Goal: Task Accomplishment & Management: Manage account settings

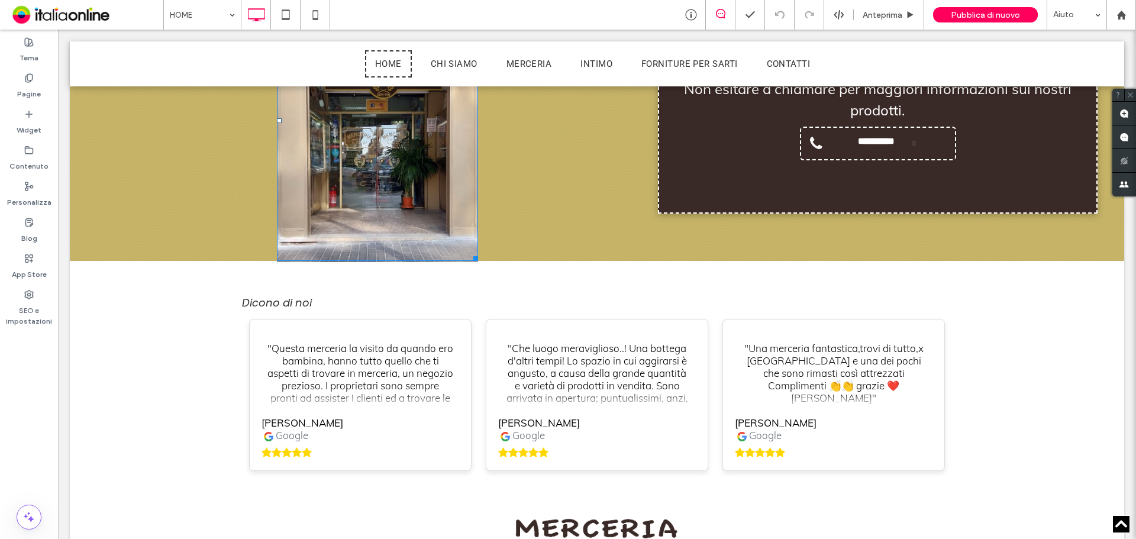
scroll to position [1906, 0]
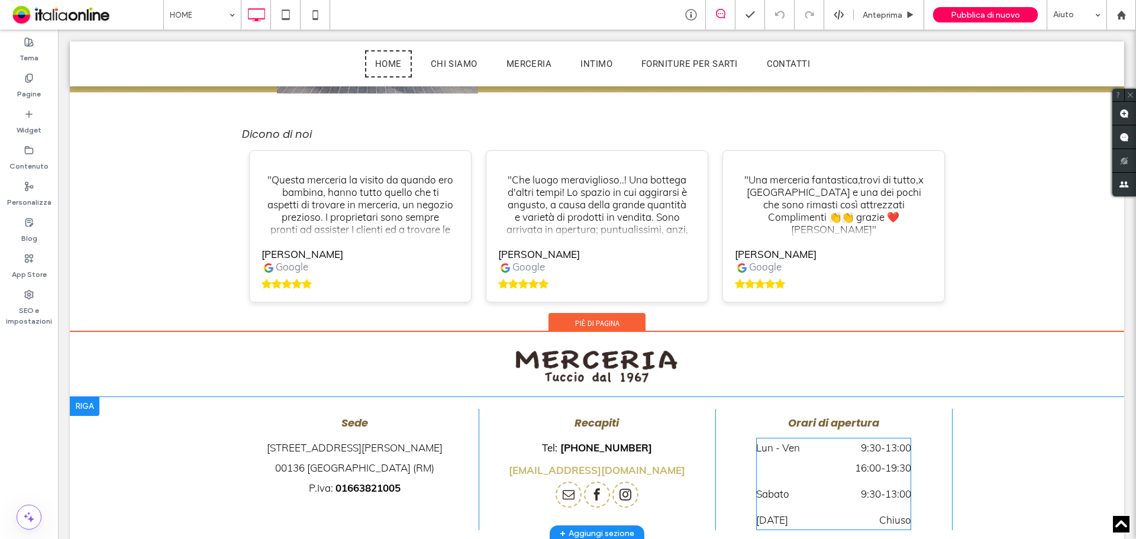
click at [812, 438] on div "Lun - Ven 9:30 - 13:00 16:00 - 19:30" at bounding box center [833, 461] width 155 height 46
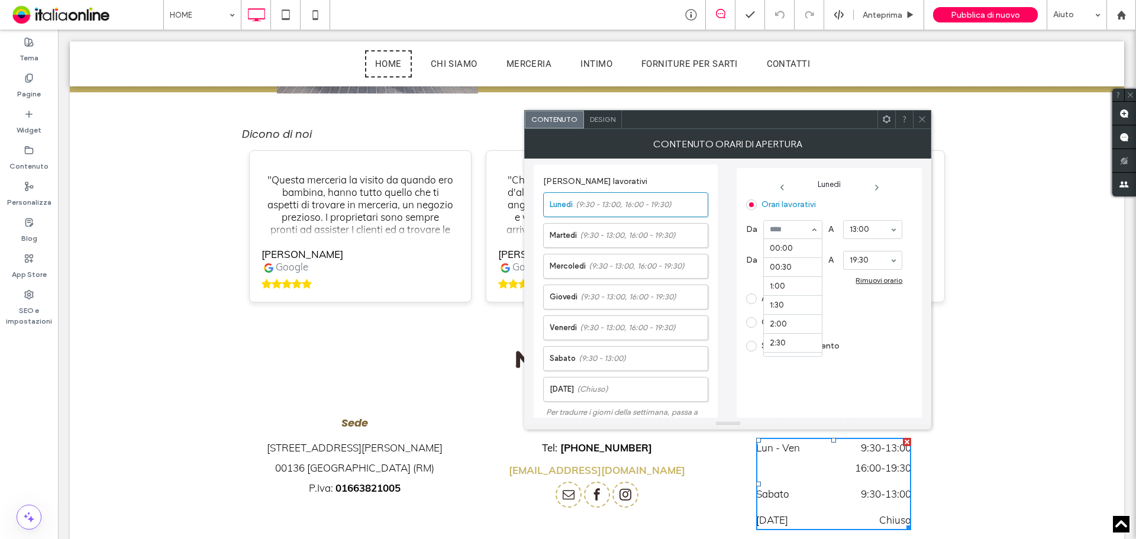
scroll to position [360, 0]
click at [800, 226] on input at bounding box center [790, 229] width 40 height 8
click at [860, 282] on div "Rimuovi orario" at bounding box center [878, 280] width 47 height 9
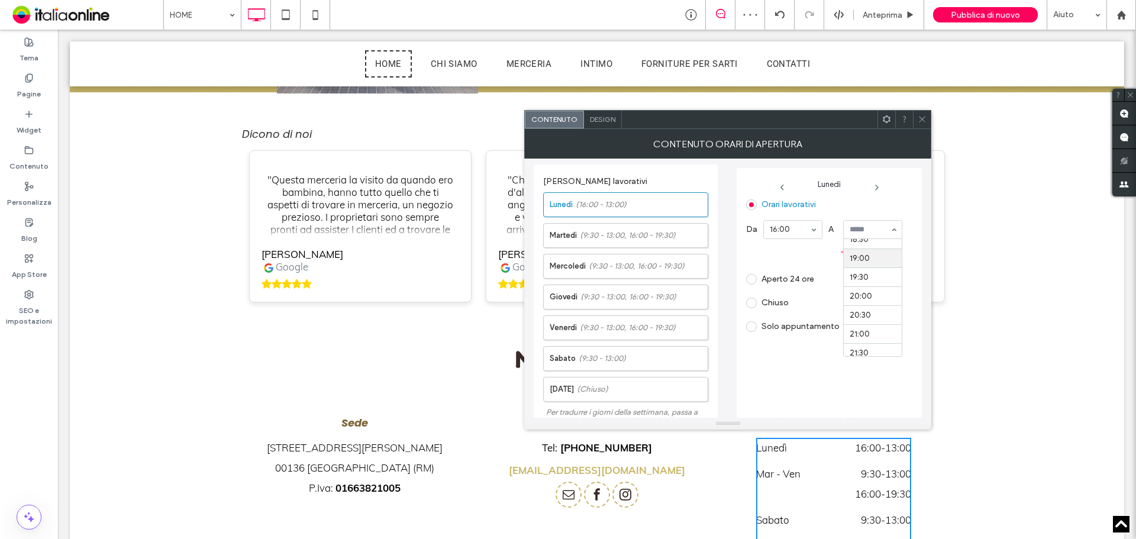
scroll to position [729, 0]
click at [900, 299] on div "Chiuso" at bounding box center [824, 302] width 156 height 19
click at [615, 270] on span "(9:30 - 13:00, 16:00 - 19:30)" at bounding box center [637, 266] width 96 height 12
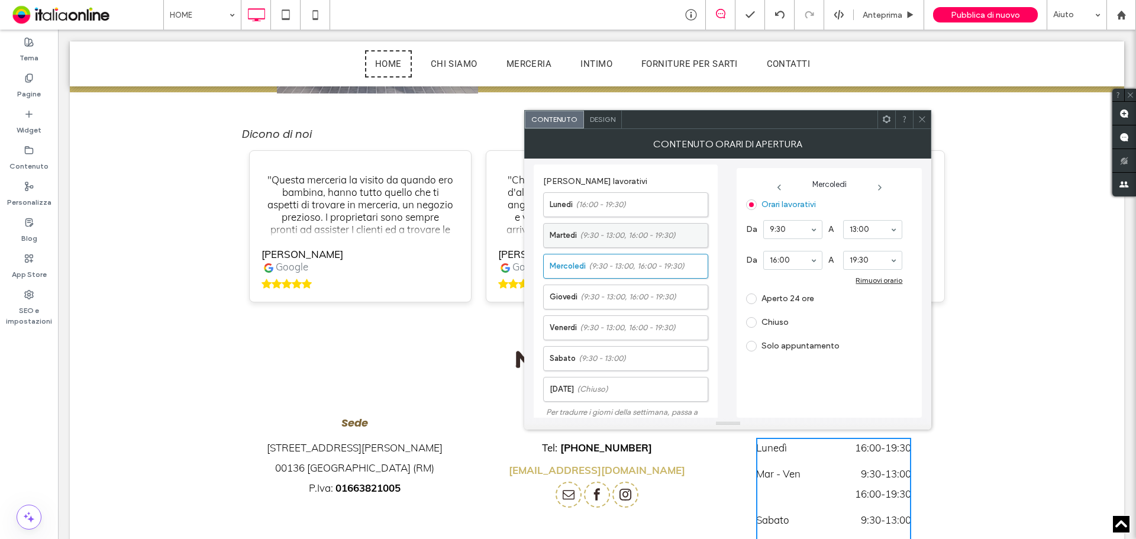
click at [616, 227] on label "[DATE] (9:30 - 13:00, 16:00 - 19:30)" at bounding box center [629, 236] width 158 height 24
click at [871, 281] on div "Rimuovi orario" at bounding box center [878, 280] width 47 height 9
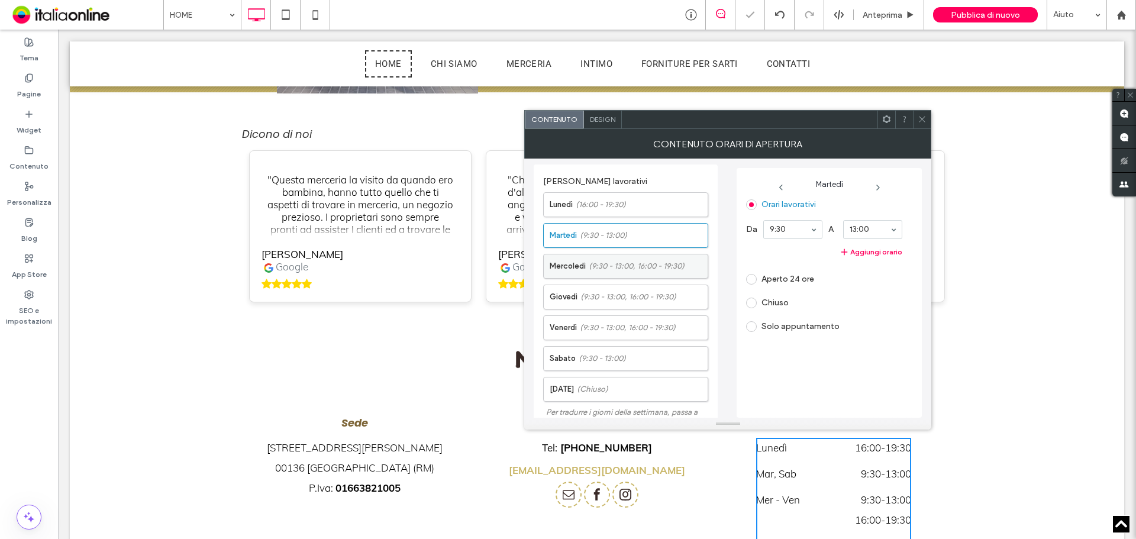
click at [596, 271] on span "(9:30 - 13:00, 16:00 - 19:30)" at bounding box center [637, 266] width 96 height 12
click at [870, 280] on div "Rimuovi orario" at bounding box center [878, 280] width 47 height 9
click at [606, 304] on label "Giovedì (9:30 - 13:00, 16:00 - 19:30)" at bounding box center [629, 297] width 158 height 24
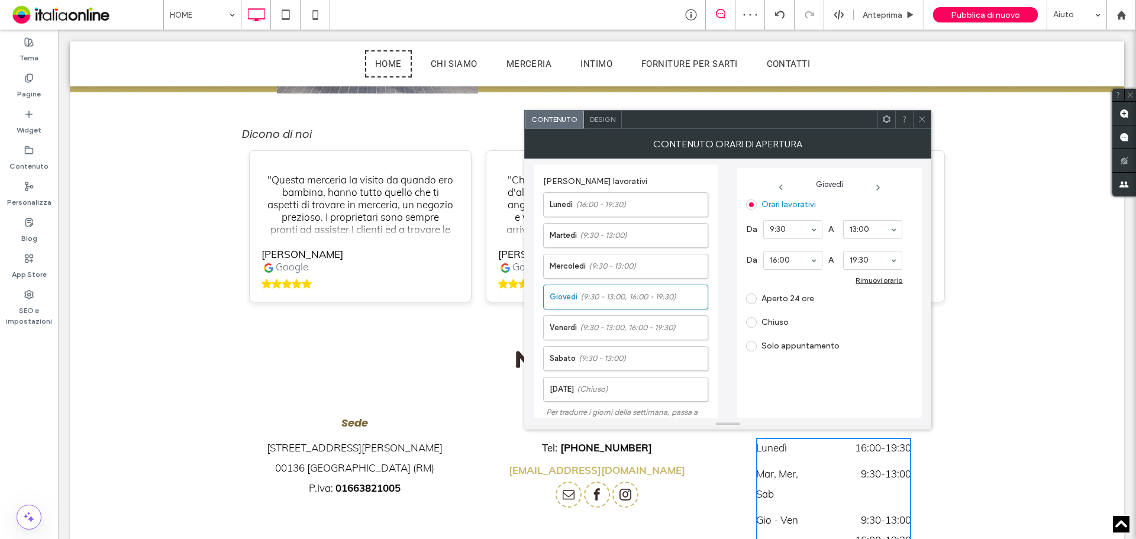
click at [869, 278] on div "Rimuovi orario" at bounding box center [878, 280] width 47 height 9
drag, startPoint x: 609, startPoint y: 327, endPoint x: 761, endPoint y: 317, distance: 152.9
click at [611, 327] on span "(9:30 - 13:00, 16:00 - 19:30)" at bounding box center [628, 328] width 96 height 12
click at [874, 283] on div "Rimuovi orario" at bounding box center [878, 280] width 47 height 9
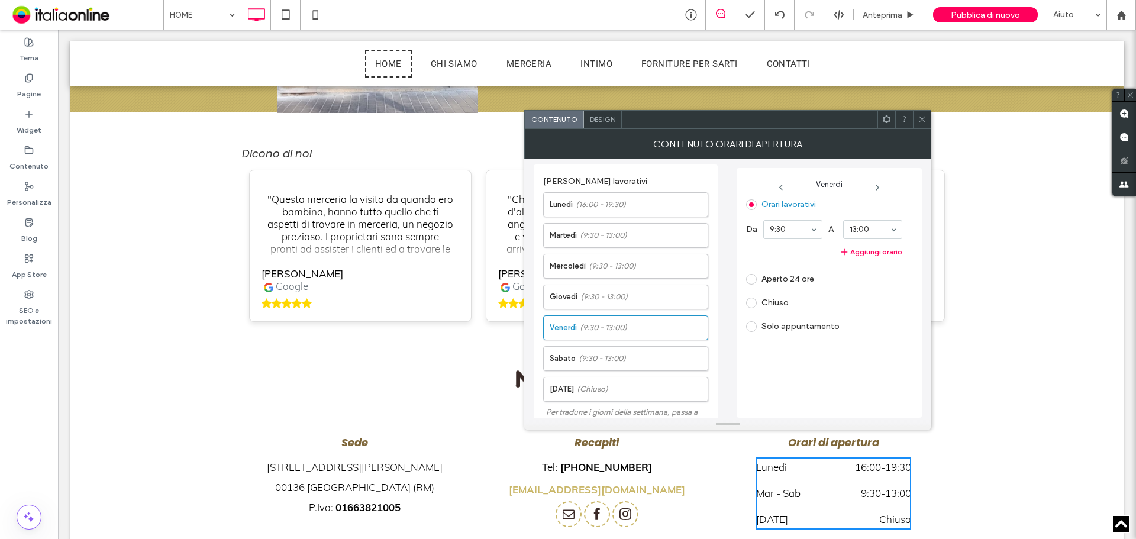
click at [920, 118] on icon at bounding box center [921, 119] width 9 height 9
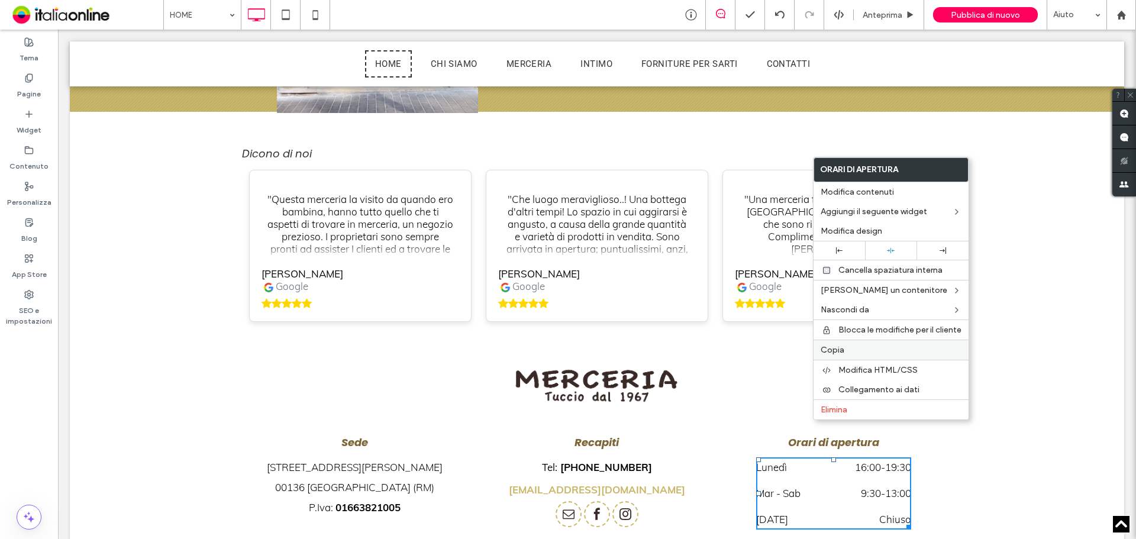
click at [842, 351] on span "Copia" at bounding box center [832, 350] width 24 height 10
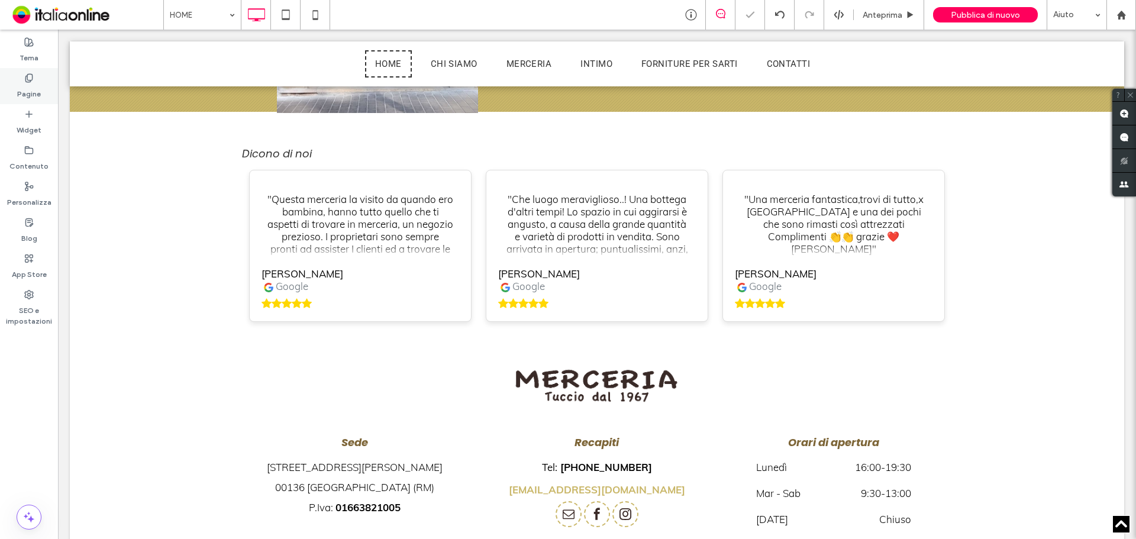
click at [42, 84] on div "Pagine" at bounding box center [29, 86] width 58 height 36
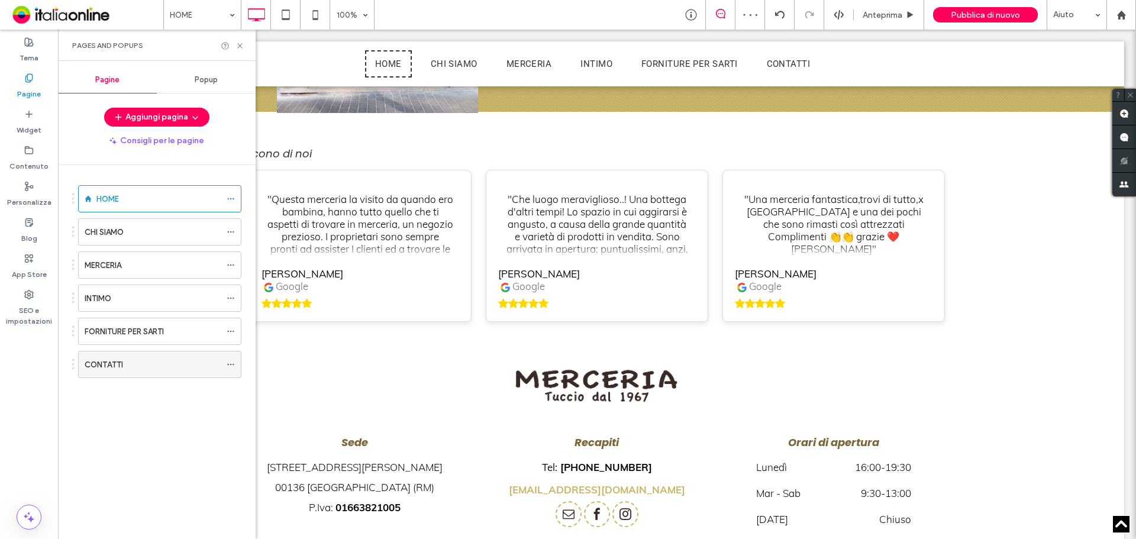
click at [98, 365] on label "CONTATTI" at bounding box center [104, 364] width 38 height 21
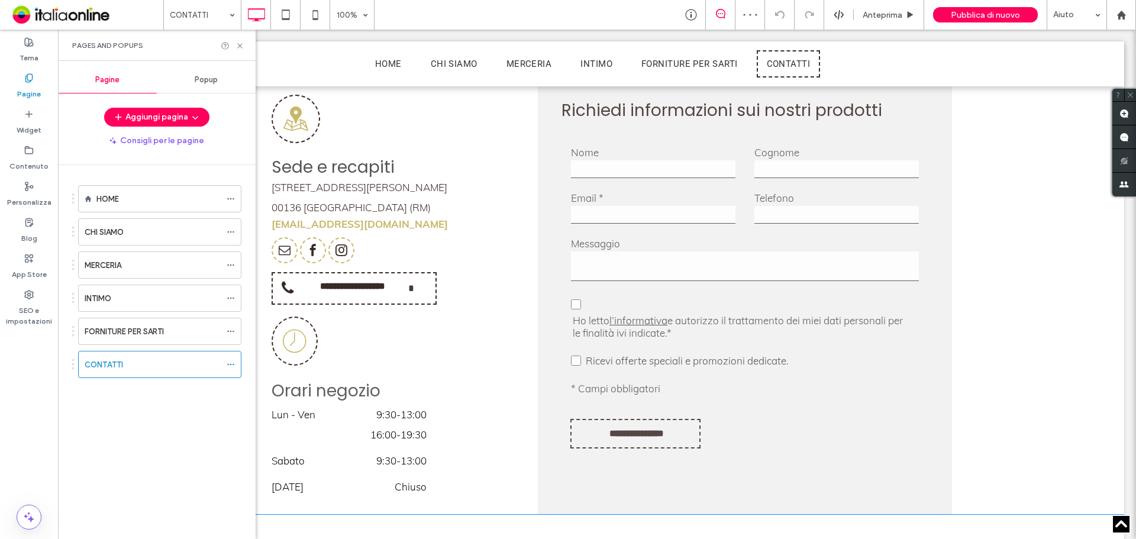
scroll to position [710, 0]
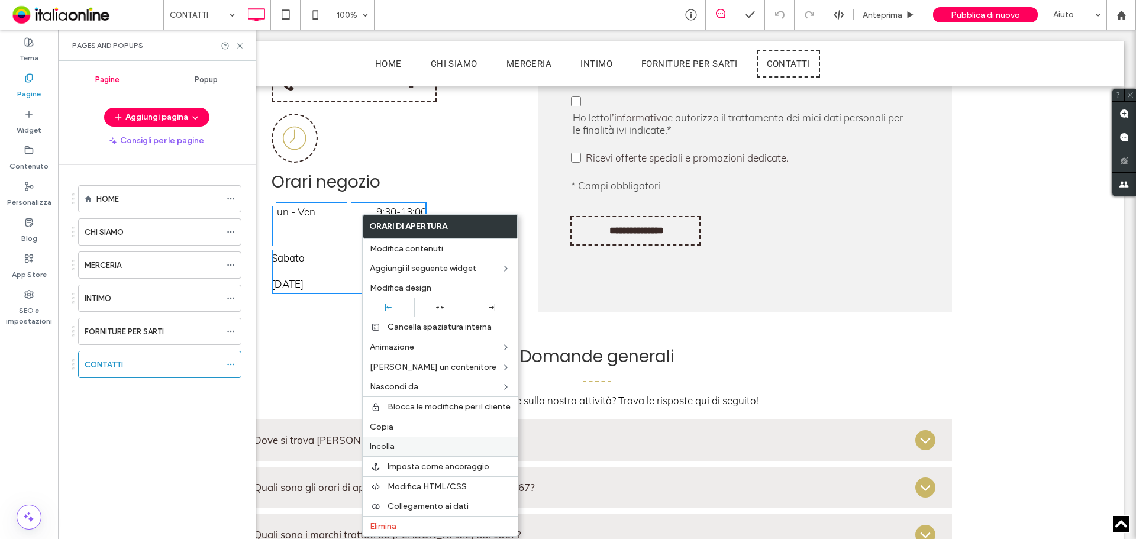
click at [402, 446] on label "Incolla" at bounding box center [440, 446] width 141 height 10
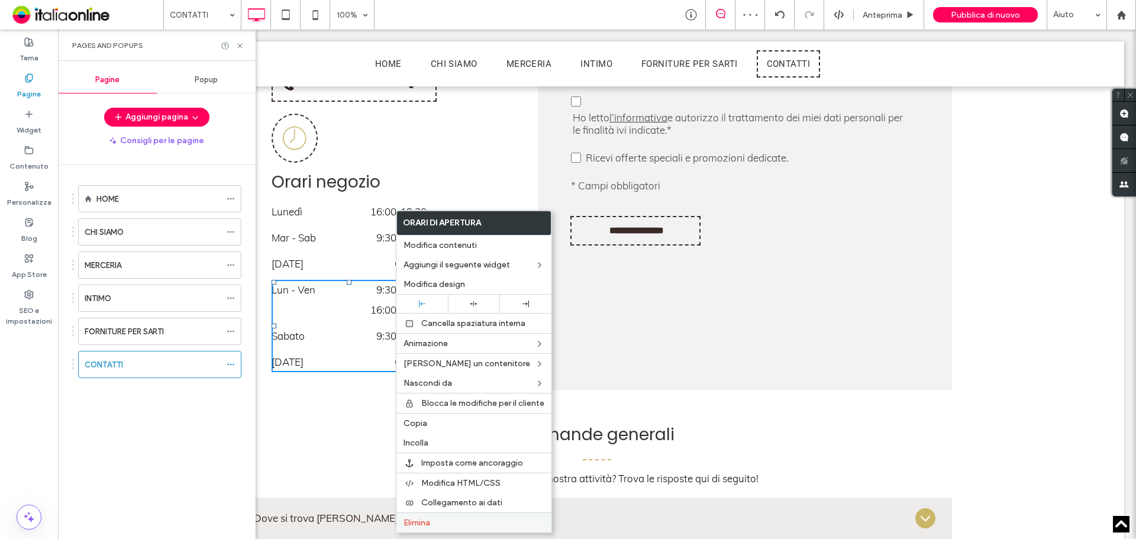
click at [433, 522] on label "Elimina" at bounding box center [473, 523] width 141 height 10
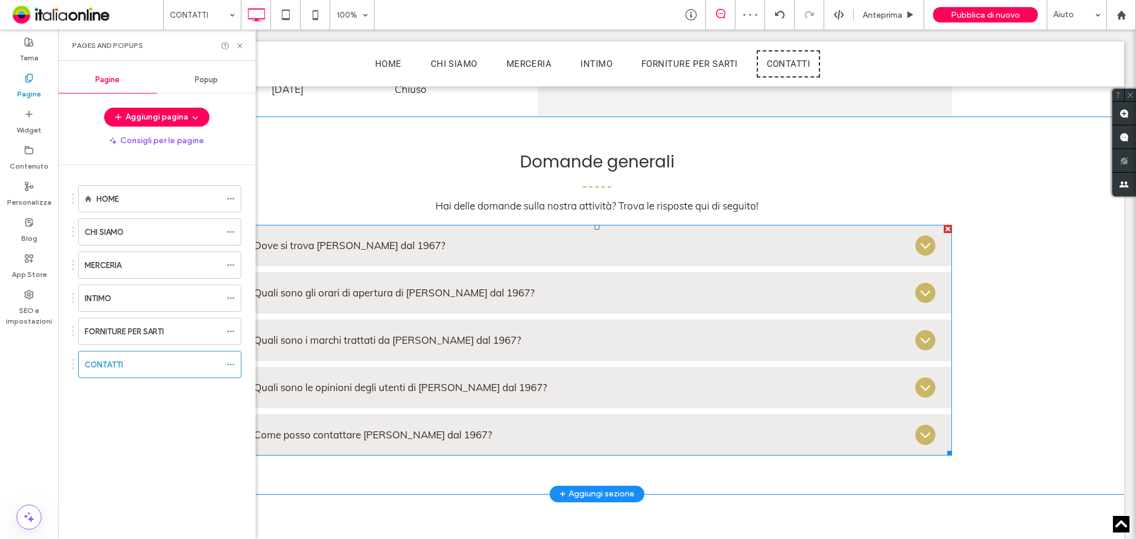
scroll to position [887, 0]
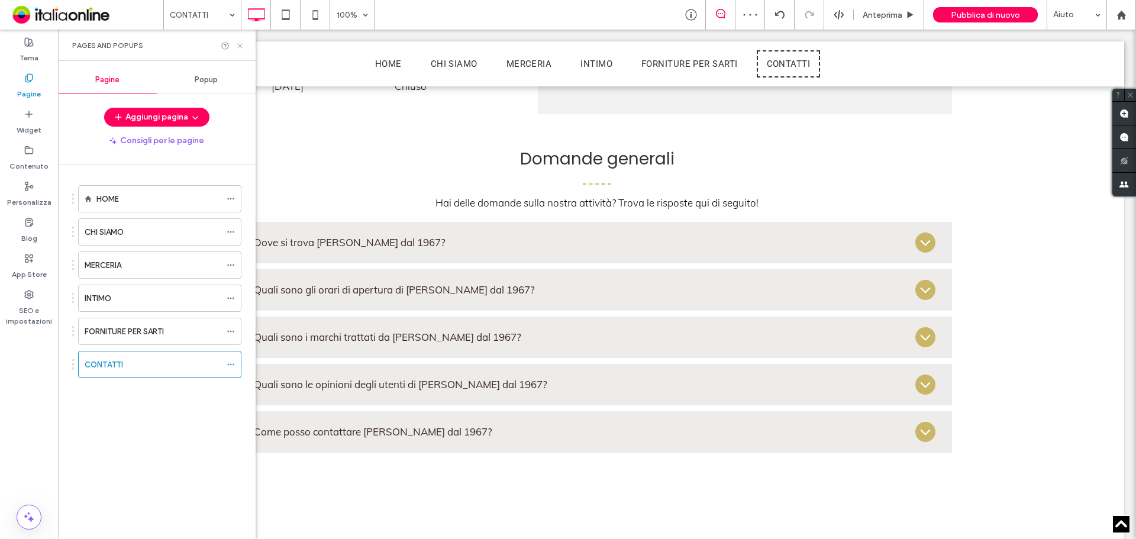
click at [241, 43] on icon at bounding box center [239, 45] width 9 height 9
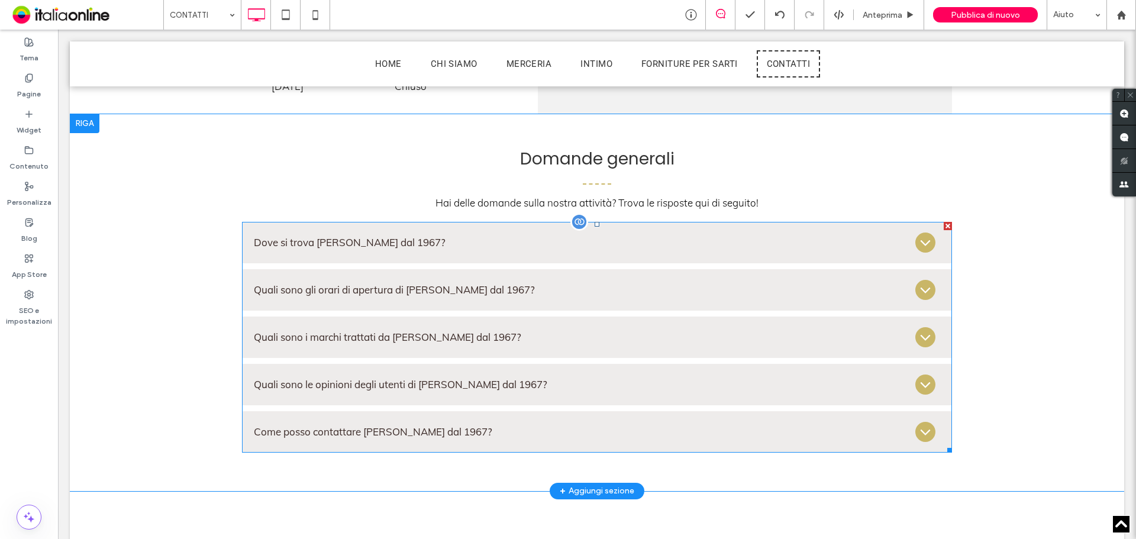
click at [305, 249] on span at bounding box center [597, 337] width 710 height 231
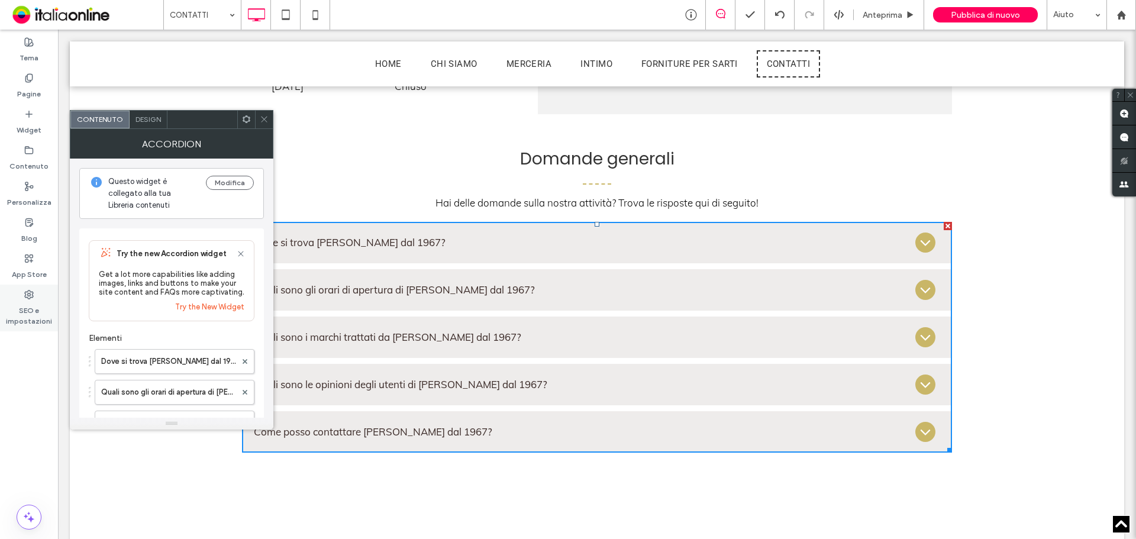
drag, startPoint x: 47, startPoint y: 233, endPoint x: 35, endPoint y: 296, distance: 63.9
click at [46, 239] on div "Blog" at bounding box center [29, 230] width 58 height 36
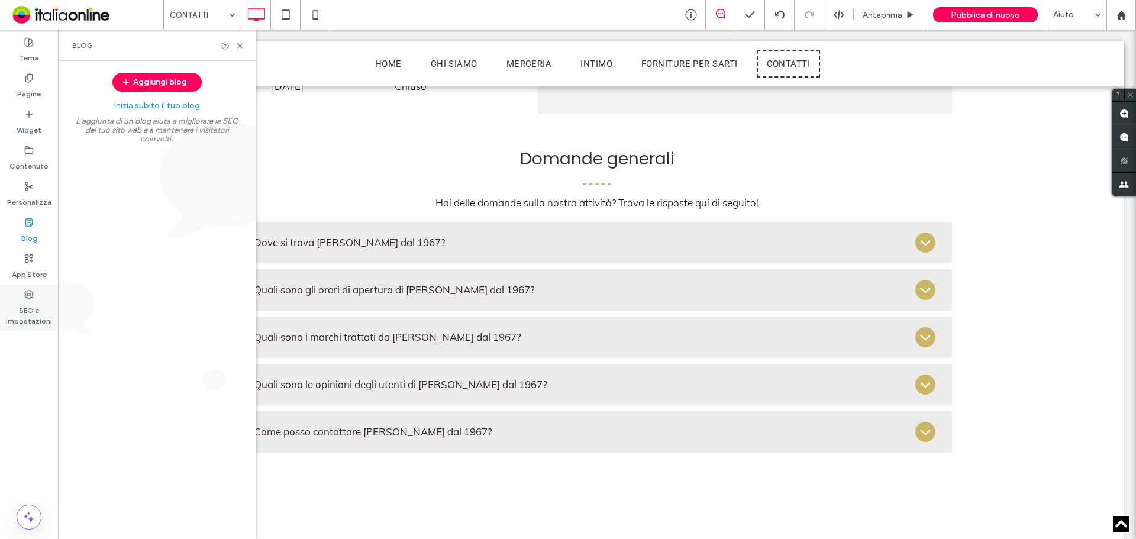
click at [32, 306] on label "SEO e impostazioni" at bounding box center [29, 312] width 58 height 27
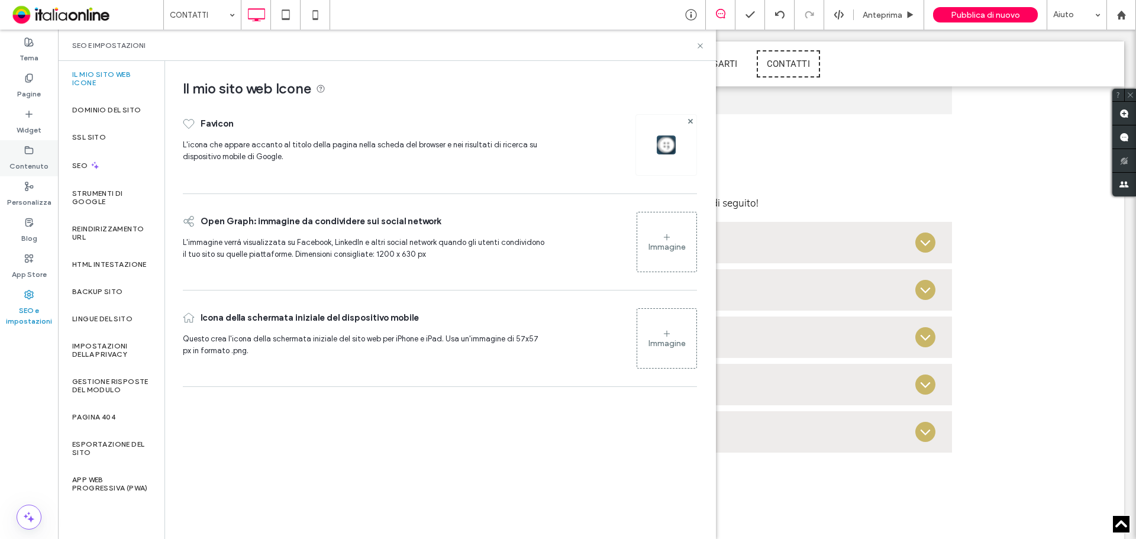
click at [41, 159] on label "Contenuto" at bounding box center [28, 163] width 39 height 17
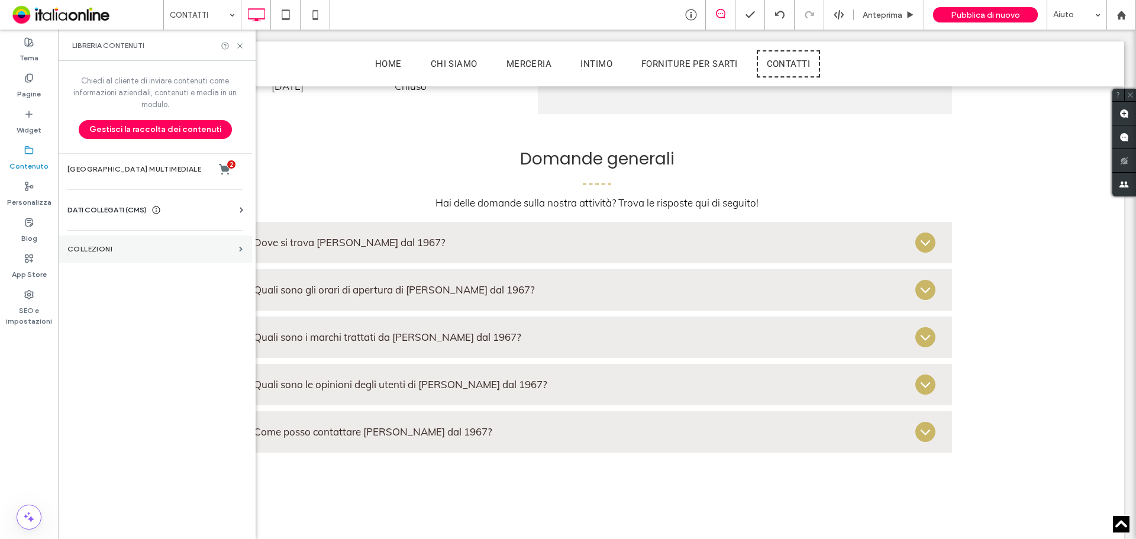
click at [89, 252] on label "COLLEZIONI" at bounding box center [150, 249] width 167 height 8
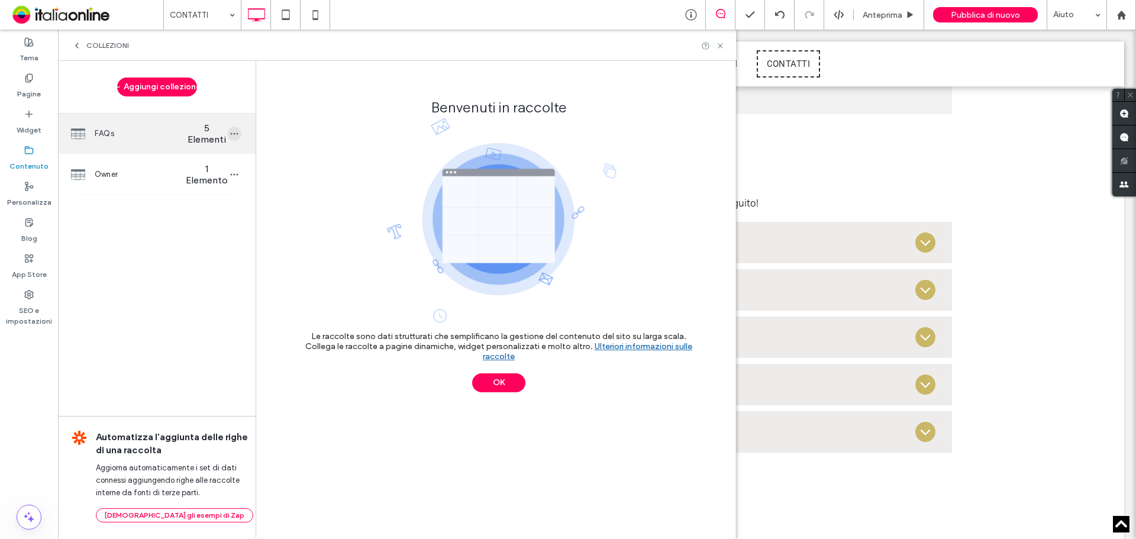
click at [235, 131] on icon "button" at bounding box center [234, 133] width 9 height 9
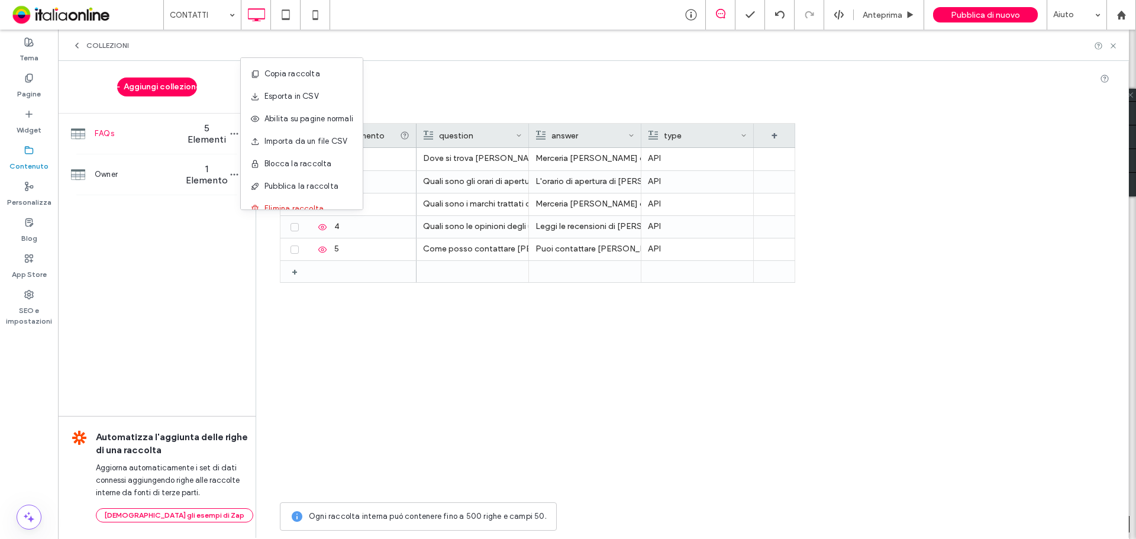
click at [503, 334] on div "Dove si trova [PERSON_NAME] dal 1967? [PERSON_NAME] dal 1967 si trova a [STREET…" at bounding box center [605, 322] width 379 height 348
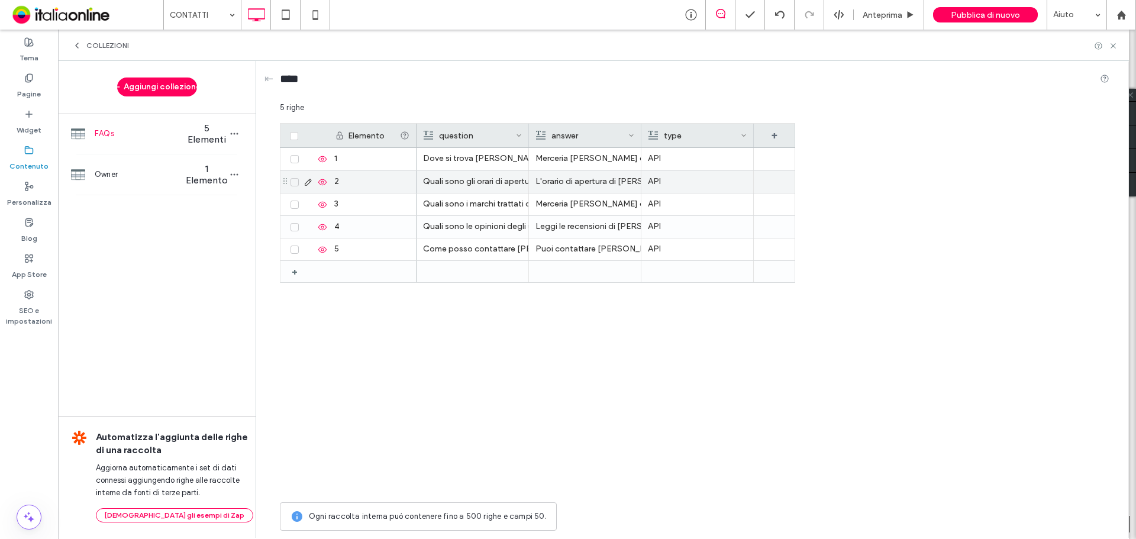
click at [309, 181] on icon at bounding box center [307, 181] width 9 height 9
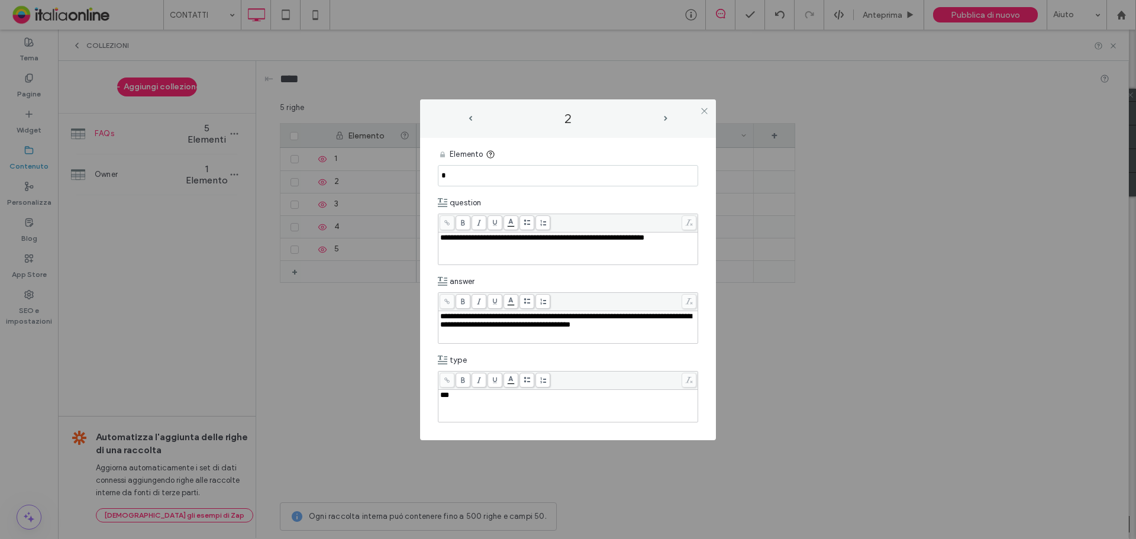
click at [644, 315] on span "**********" at bounding box center [565, 320] width 251 height 16
click at [445, 327] on span "**********" at bounding box center [565, 320] width 251 height 16
click at [704, 109] on icon at bounding box center [704, 110] width 9 height 9
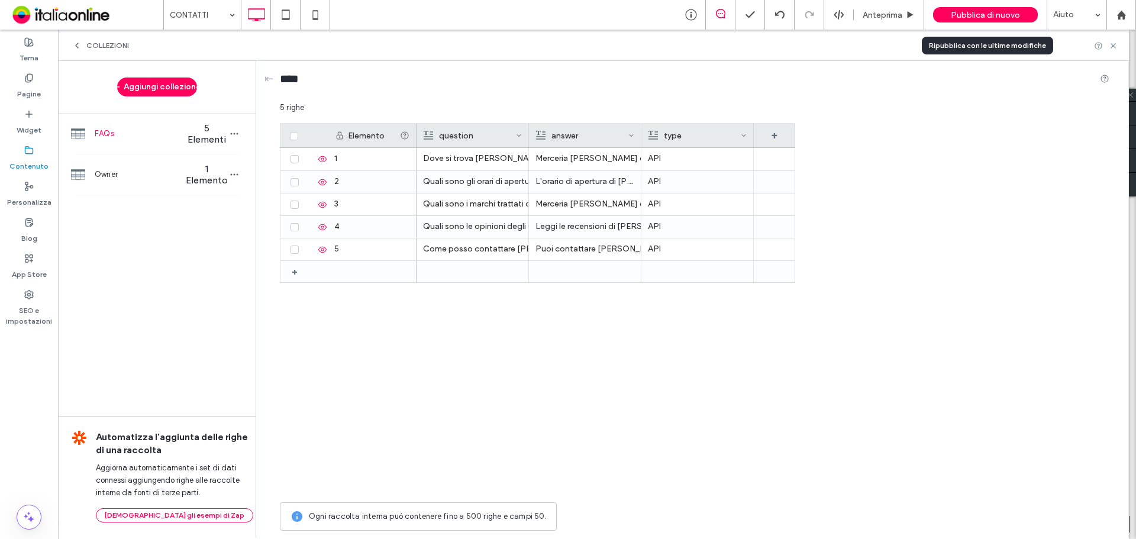
click at [971, 17] on span "Pubblica di nuovo" at bounding box center [985, 15] width 69 height 10
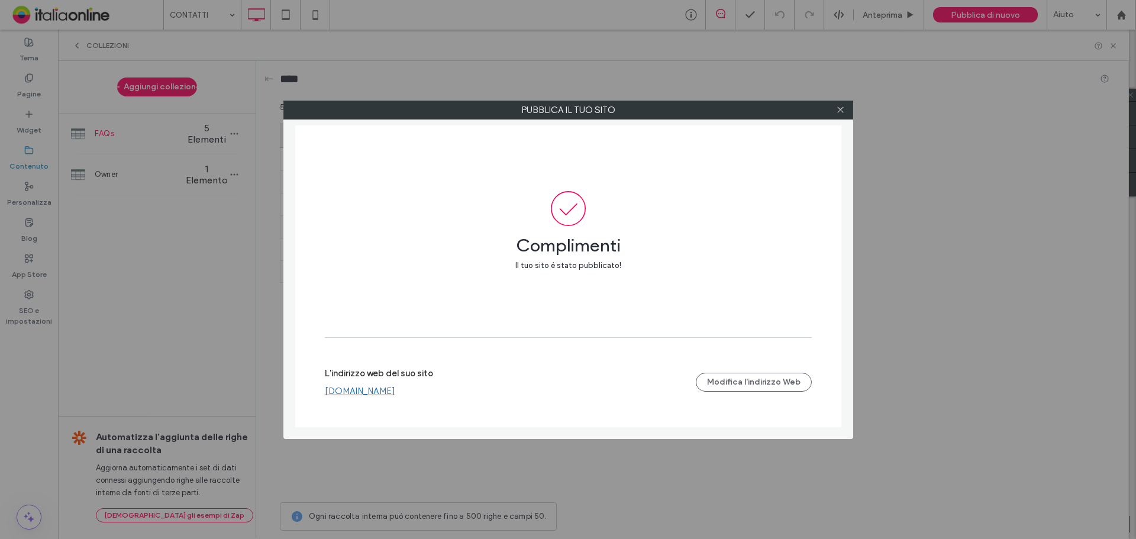
click at [846, 106] on div at bounding box center [841, 110] width 18 height 18
click at [845, 106] on div at bounding box center [841, 110] width 18 height 18
click at [842, 107] on icon at bounding box center [840, 109] width 9 height 9
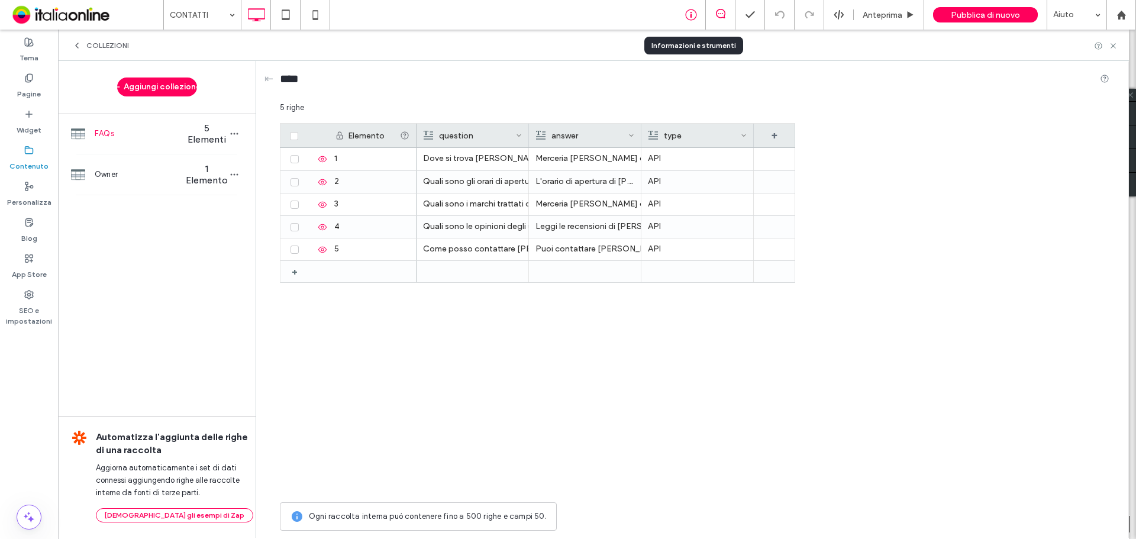
click at [688, 17] on icon at bounding box center [691, 15] width 12 height 12
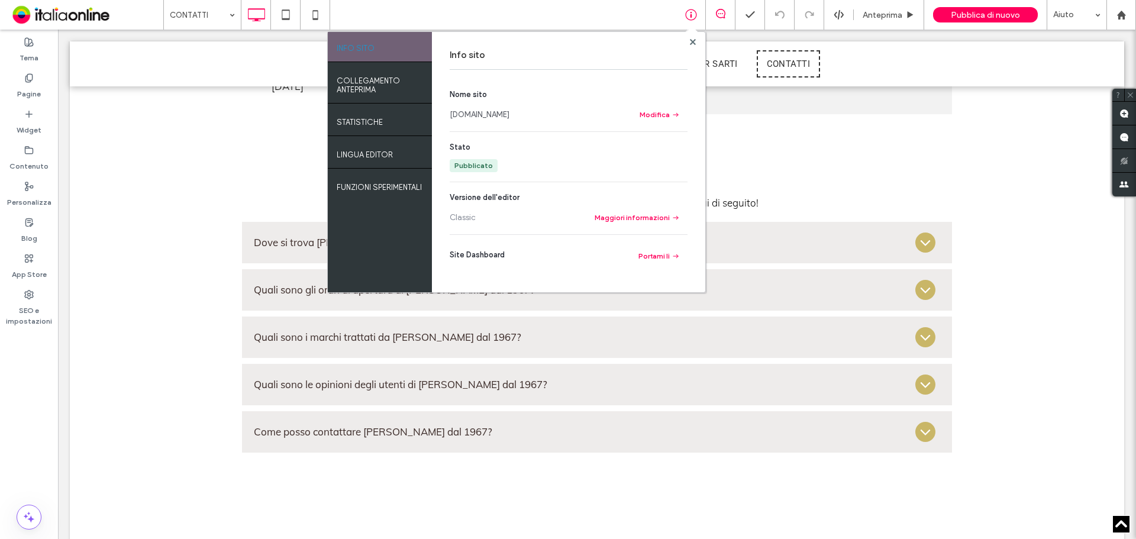
click at [509, 117] on link "[DOMAIN_NAME]" at bounding box center [480, 115] width 60 height 12
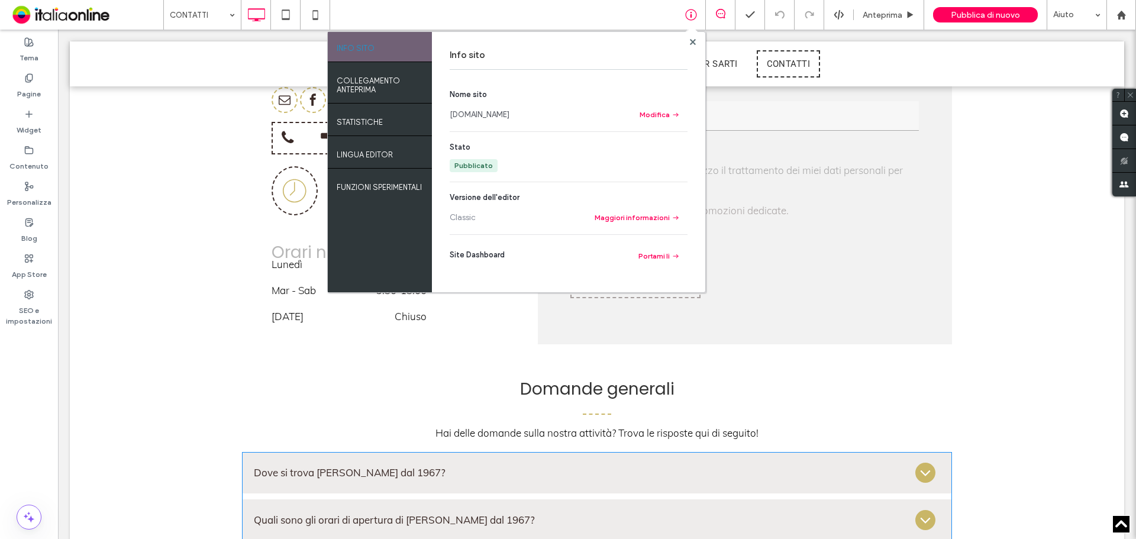
scroll to position [828, 0]
